Goal: Transaction & Acquisition: Book appointment/travel/reservation

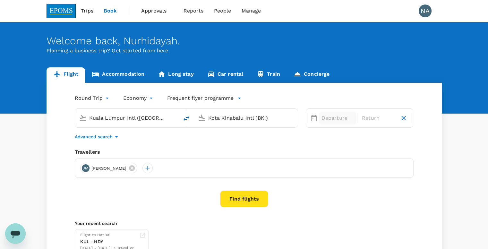
click at [320, 120] on div "Departure" at bounding box center [338, 118] width 38 height 13
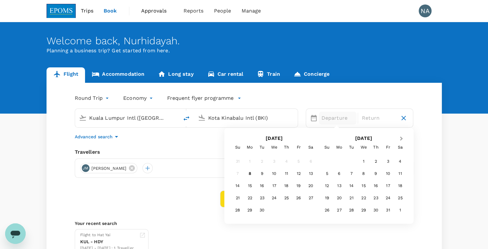
click at [403, 138] on button "Next Month" at bounding box center [402, 139] width 10 height 10
click at [355, 187] on div "11" at bounding box center [351, 186] width 12 height 12
click at [275, 186] on div "12" at bounding box center [274, 186] width 12 height 12
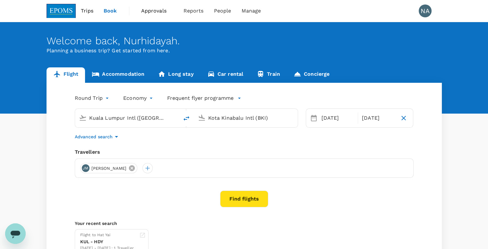
click at [135, 168] on icon at bounding box center [132, 168] width 6 height 6
click at [86, 169] on div at bounding box center [85, 168] width 10 height 10
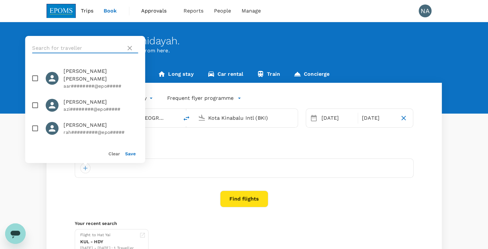
click at [64, 48] on input "text" at bounding box center [77, 48] width 91 height 10
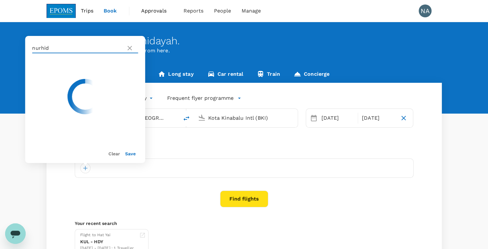
type input "nurhida"
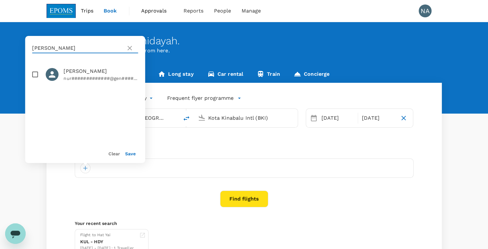
drag, startPoint x: 53, startPoint y: 49, endPoint x: 21, endPoint y: 52, distance: 31.3
click at [21, 52] on div "Welcome back , Nurhidayah . Planning a business trip? Get started from here. Fl…" at bounding box center [244, 143] width 488 height 243
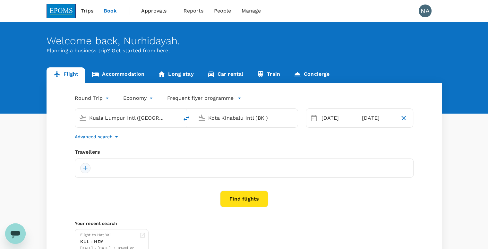
click at [85, 169] on div at bounding box center [85, 168] width 10 height 10
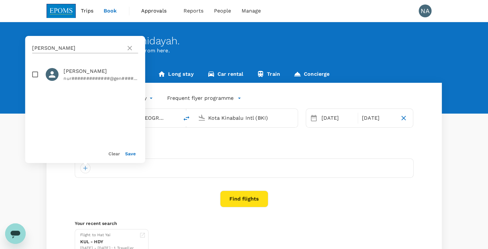
click at [127, 51] on icon at bounding box center [130, 48] width 8 height 8
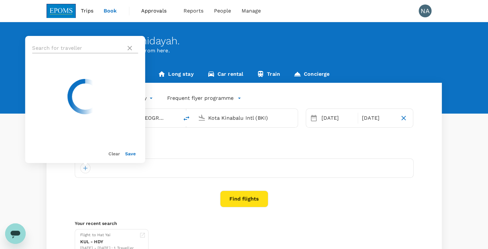
click at [60, 48] on input "text" at bounding box center [77, 48] width 91 height 10
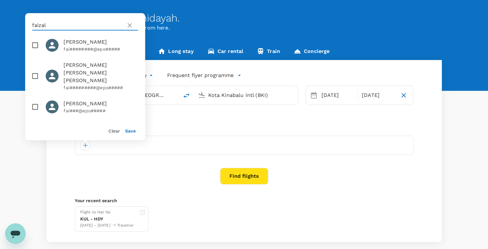
scroll to position [32, 0]
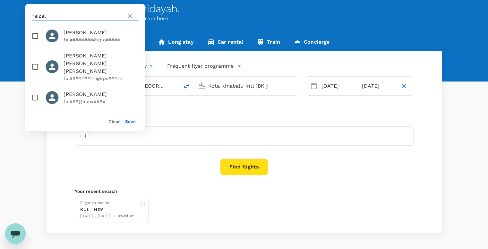
type input "faizal"
click at [30, 96] on input "checkbox" at bounding box center [34, 97] width 13 height 13
checkbox input "true"
click at [131, 123] on button "Save" at bounding box center [130, 121] width 11 height 5
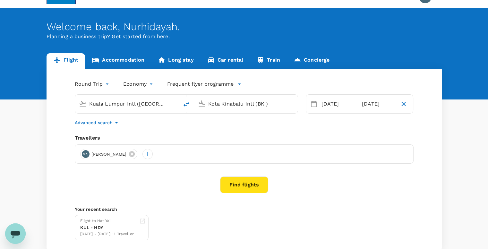
scroll to position [0, 0]
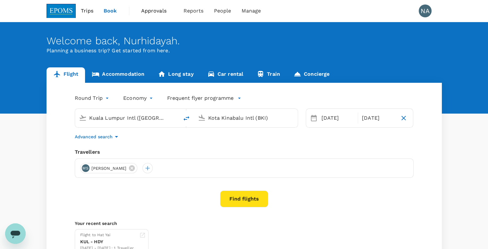
click at [248, 201] on button "Find flights" at bounding box center [244, 199] width 48 height 17
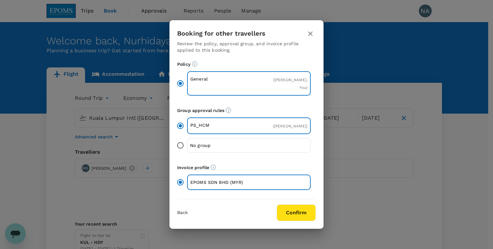
click at [291, 219] on button "Confirm" at bounding box center [296, 212] width 39 height 17
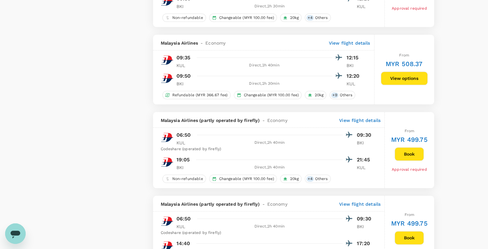
scroll to position [706, 0]
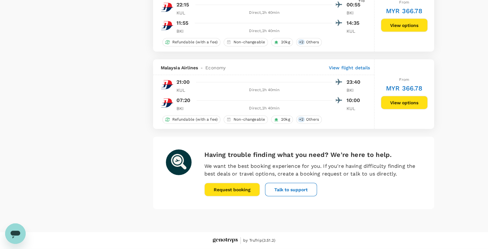
type input "760"
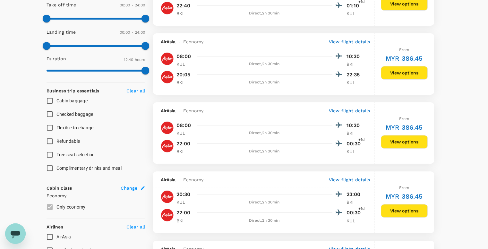
scroll to position [0, 0]
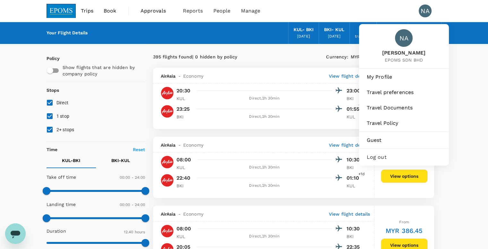
click at [422, 10] on div "NA" at bounding box center [425, 10] width 13 height 13
click at [386, 158] on span "Log out" at bounding box center [404, 157] width 74 height 8
